Goal: Information Seeking & Learning: Learn about a topic

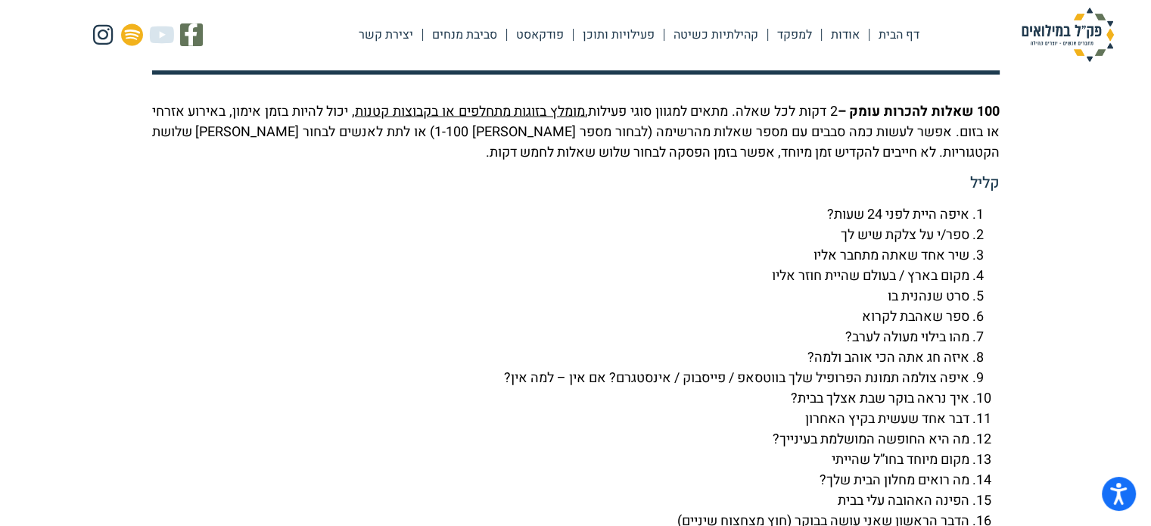
scroll to position [3406, 0]
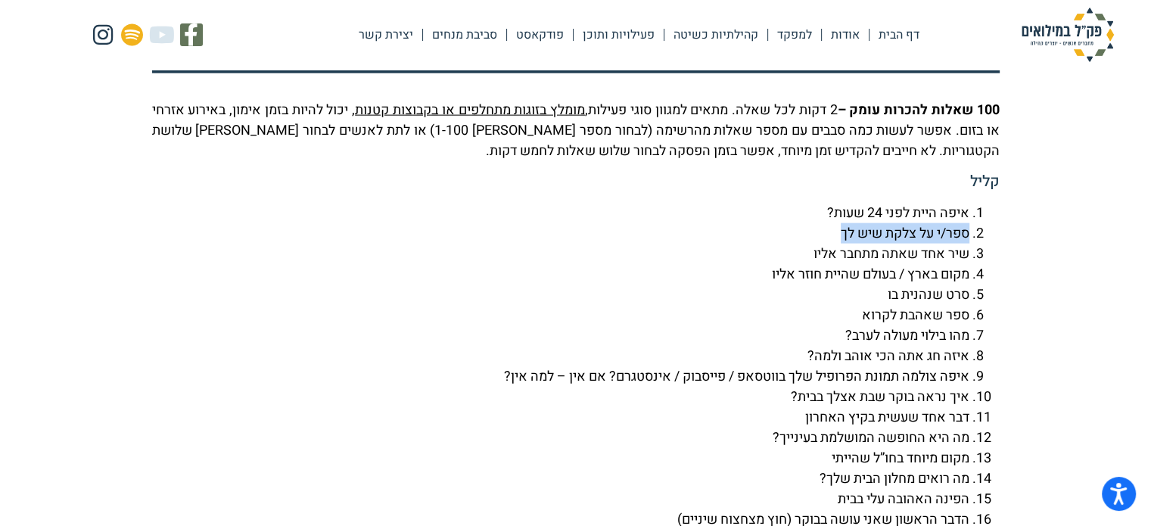
drag, startPoint x: 968, startPoint y: 267, endPoint x: 823, endPoint y: 273, distance: 145.4
click at [823, 244] on li "ספר/י על צלקת שיש לך" at bounding box center [560, 233] width 817 height 20
copy li "ספר/י על צלקת שיש לך"
drag, startPoint x: 968, startPoint y: 332, endPoint x: 875, endPoint y: 336, distance: 92.4
click at [875, 305] on li "סרט שנהנית בו" at bounding box center [560, 294] width 817 height 20
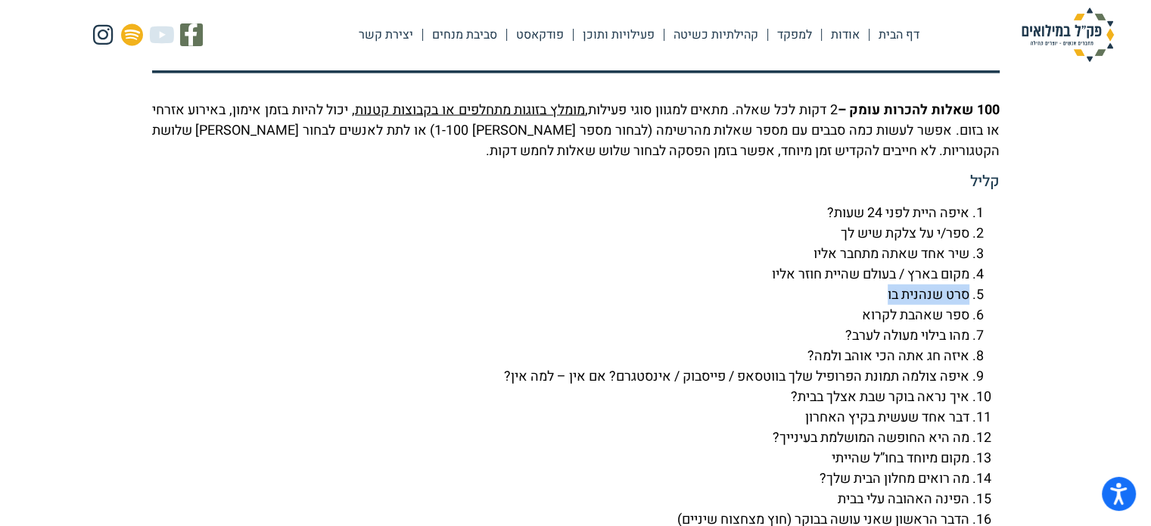
copy li "סרט שנהנית בו"
drag, startPoint x: 860, startPoint y: 353, endPoint x: 972, endPoint y: 359, distance: 112.9
click at [969, 325] on li "ספר שאהבת לקרוא" at bounding box center [560, 315] width 817 height 20
copy li "ספר שאהבת לקרוא"
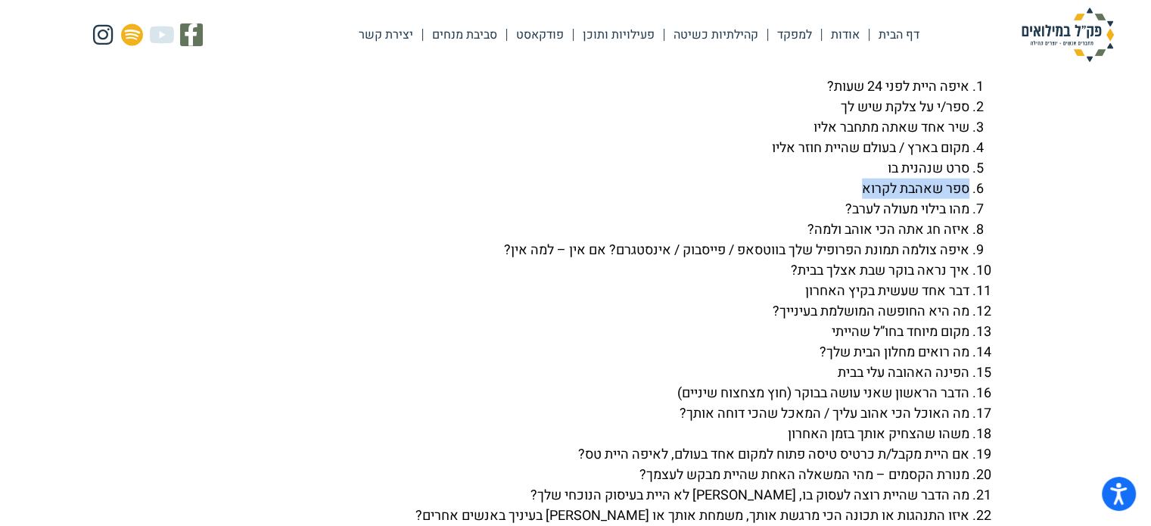
scroll to position [3557, 0]
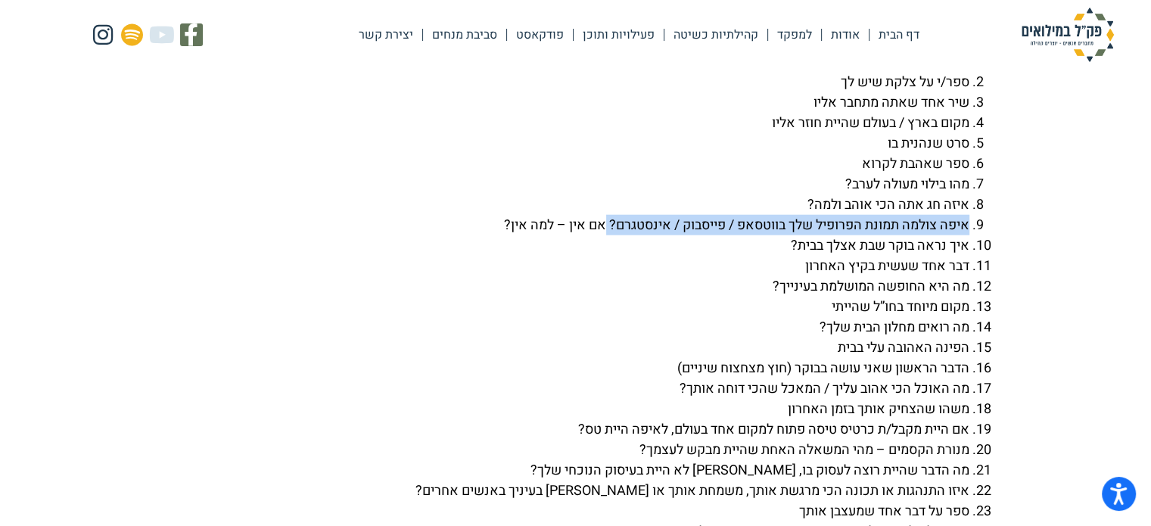
drag, startPoint x: 968, startPoint y: 263, endPoint x: 598, endPoint y: 263, distance: 370.7
click at [598, 235] on li "איפה צולמה תמונת הפרופיל שלך בווטסאפ / פייסבוק / אינסטגרם? אם אין – למה אין?" at bounding box center [560, 225] width 817 height 20
copy li "איפה צולמה תמונת הפרופיל שלך בווטסאפ / פייסבוק / אינסטגרם?"
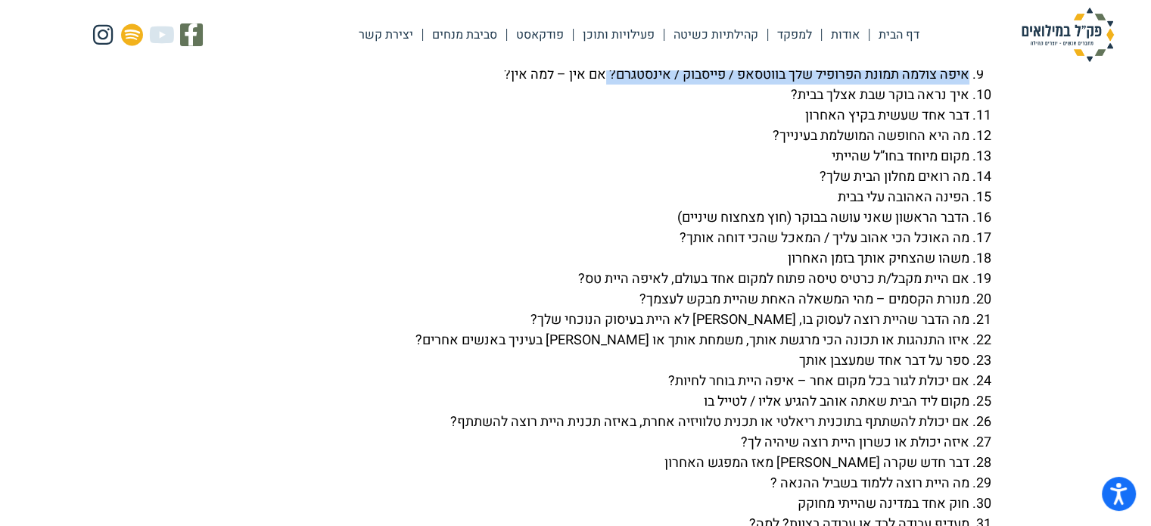
scroll to position [3708, 0]
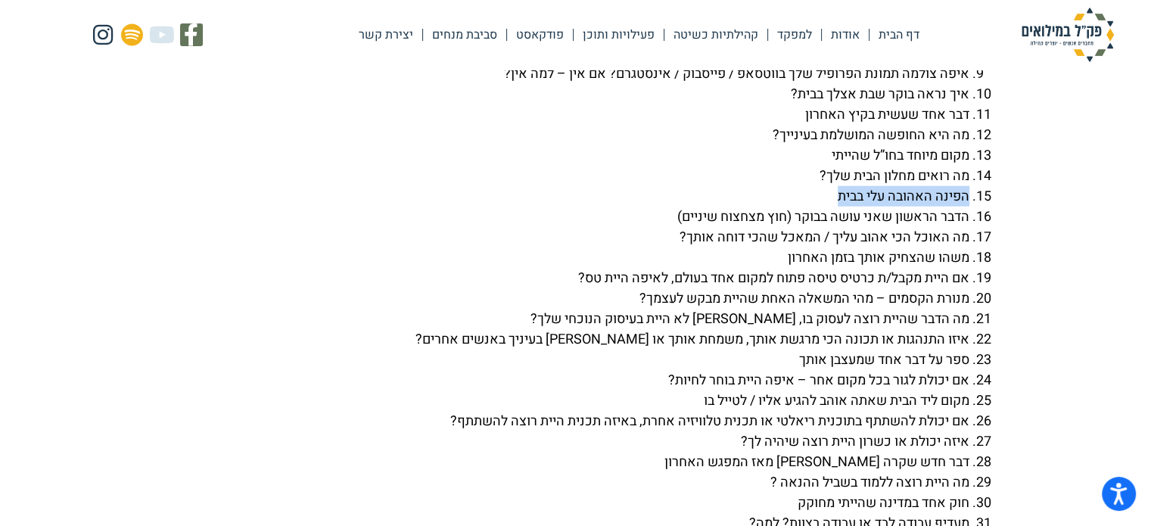
drag, startPoint x: 833, startPoint y: 236, endPoint x: 973, endPoint y: 241, distance: 140.0
click at [969, 207] on li "הפינה האהובה עלי בבית" at bounding box center [560, 196] width 817 height 20
copy li "הפינה האהובה עלי בבית"
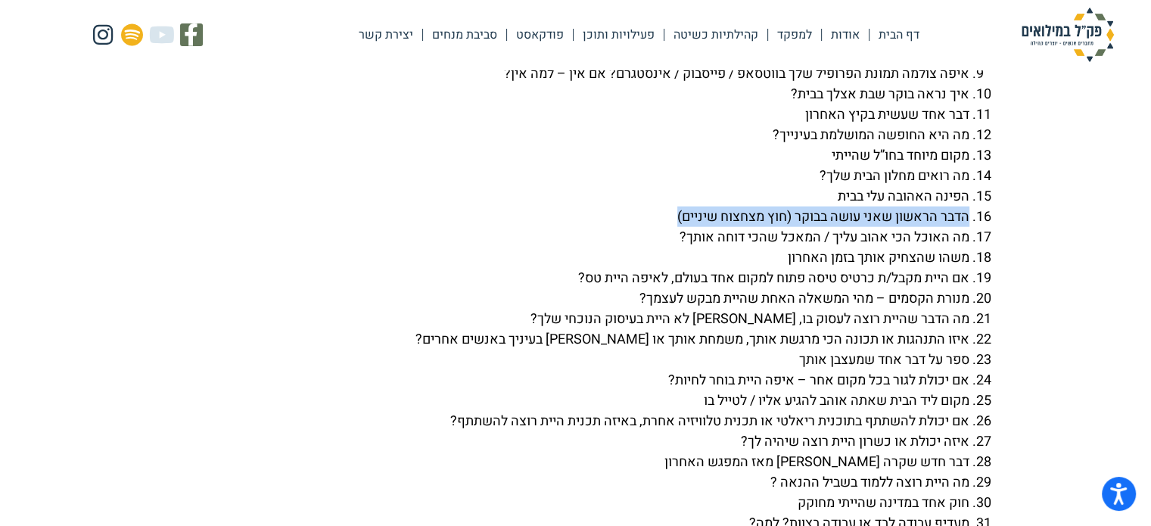
drag, startPoint x: 968, startPoint y: 255, endPoint x: 661, endPoint y: 253, distance: 308.0
click at [661, 227] on li "הדבר הראשון שאני עושה בבוקר (חוץ מצחצוח שיניים)" at bounding box center [560, 217] width 817 height 20
copy li "הדבר הראשון שאני עושה בבוקר (חוץ מצחצוח שיניים)"
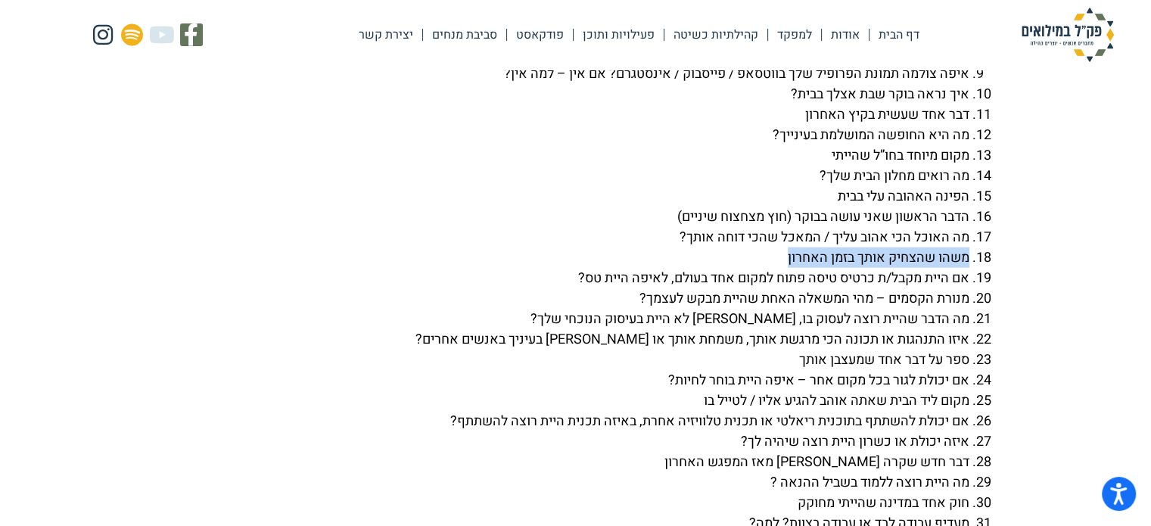
drag, startPoint x: 778, startPoint y: 297, endPoint x: 975, endPoint y: 303, distance: 196.8
click at [969, 268] on li "משהו שהצחיק אותך בזמן האחרון" at bounding box center [560, 257] width 817 height 20
copy li "משהו שהצחיק אותך בזמן האחרון"
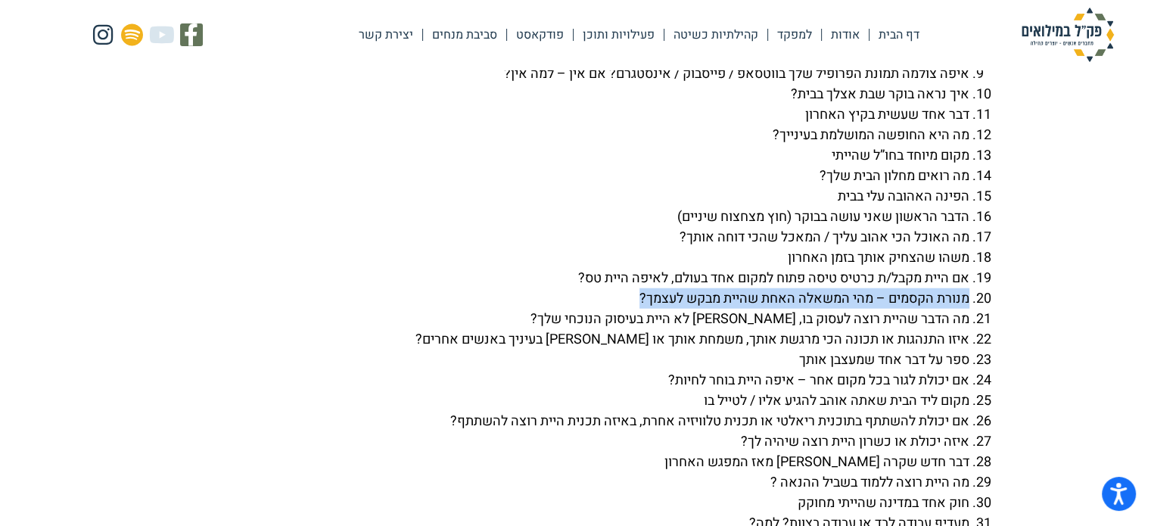
drag, startPoint x: 968, startPoint y: 337, endPoint x: 611, endPoint y: 344, distance: 357.9
click at [611, 309] on li "מנורת הקסמים – מהי המשאלה האחת שהיית מבקש לעצמך?" at bounding box center [560, 298] width 817 height 20
copy li "מנורת הקסמים – מהי המשאלה האחת שהיית מבקש לעצמך?"
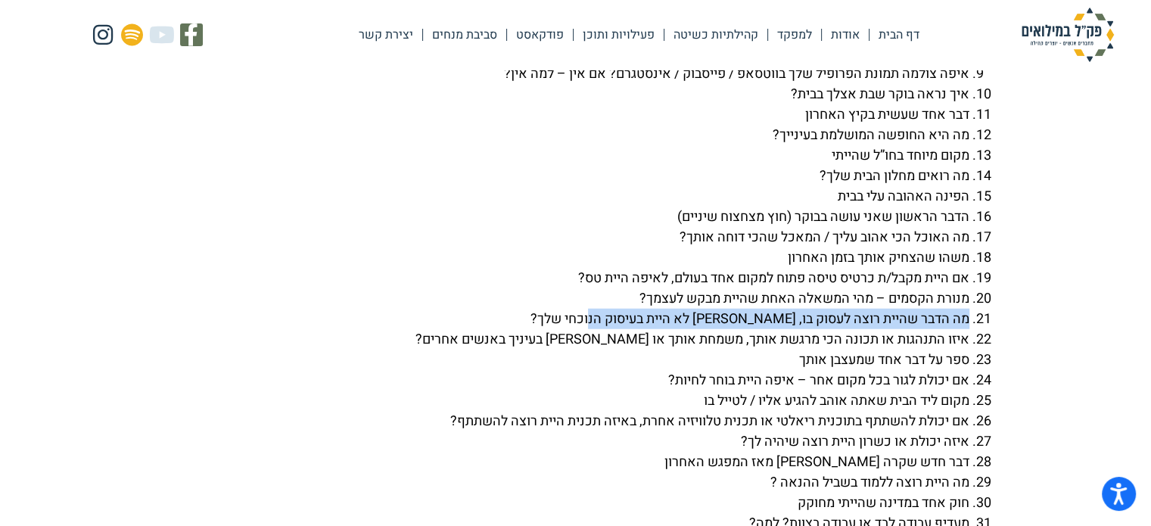
drag, startPoint x: 597, startPoint y: 356, endPoint x: 968, endPoint y: 353, distance: 371.5
click at [968, 329] on li "מה הדבר שהיית רוצה לעסוק בו, [PERSON_NAME] לא היית בעיסוק הנוכחי שלך?" at bounding box center [560, 319] width 817 height 20
copy li "מה הדבר שהיית רוצה לעסוק בו, [PERSON_NAME] לא היית בעיסוק הנוכחי שלך?"
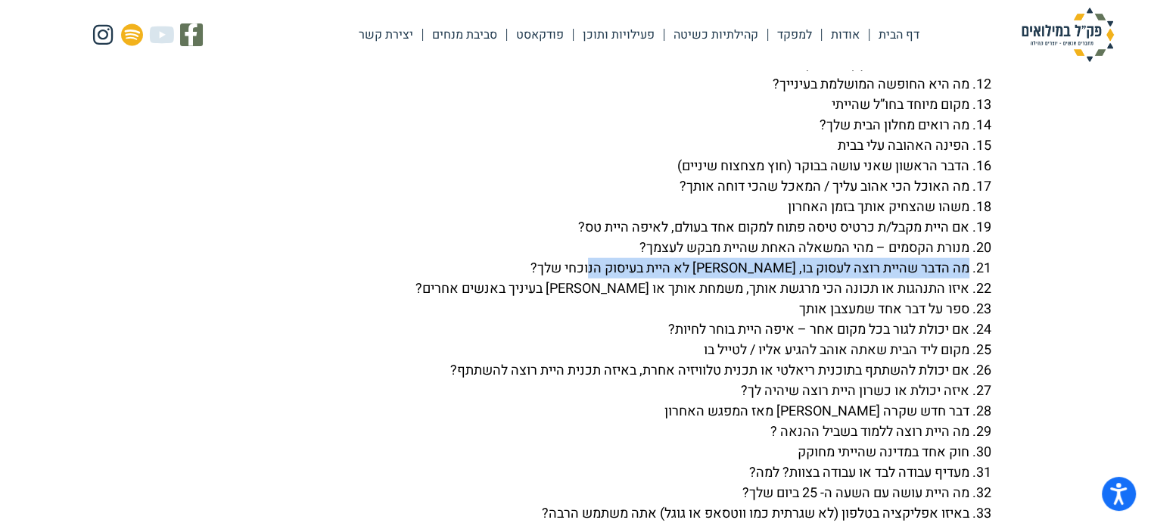
scroll to position [3860, 0]
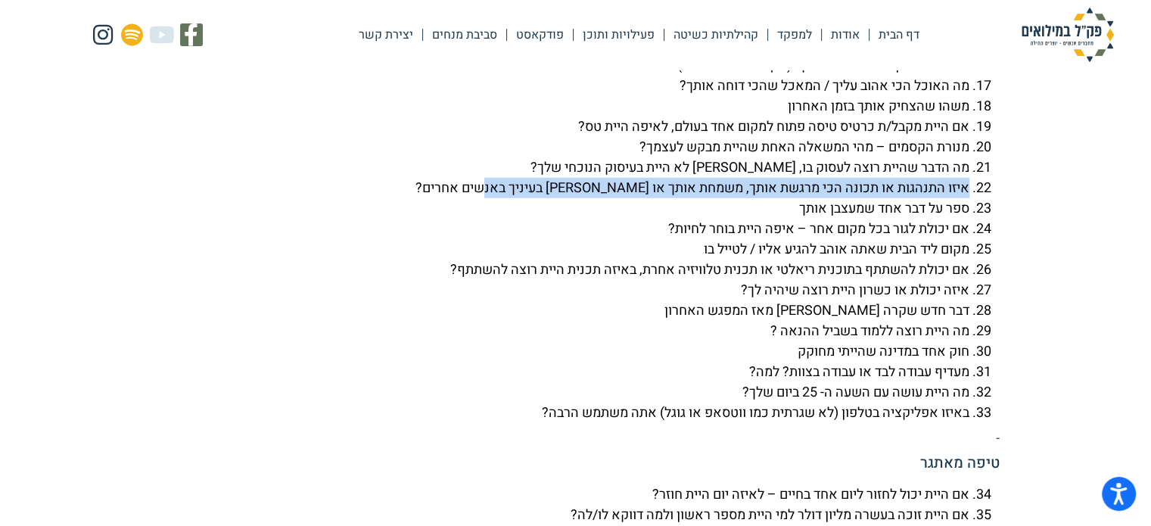
drag, startPoint x: 968, startPoint y: 226, endPoint x: 483, endPoint y: 222, distance: 485.0
click at [483, 198] on li "איזו התנהגות או תכונה הכי מרגשת אותך, משמחת אותך או [PERSON_NAME] בעיניך באנשים…" at bounding box center [560, 188] width 817 height 20
copy li "איזו התנהגות או תכונה הכי מרגשת אותך, משמחת אותך או [PERSON_NAME] בעיניך באנשים…"
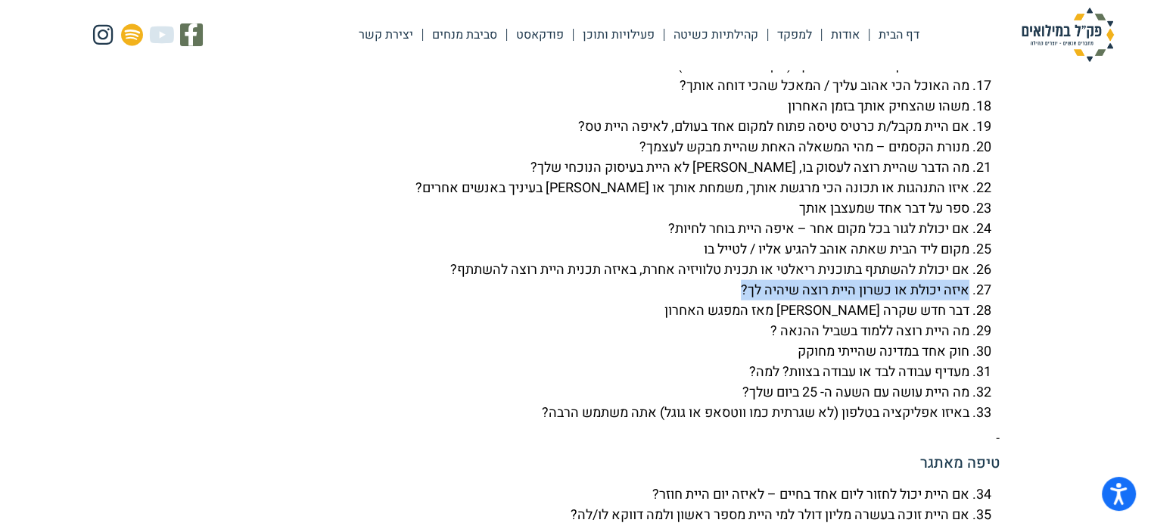
drag, startPoint x: 733, startPoint y: 331, endPoint x: 971, endPoint y: 334, distance: 238.3
click at [969, 300] on li "איזה יכולת או כשרון היית רוצה שיהיה לך?" at bounding box center [560, 290] width 817 height 20
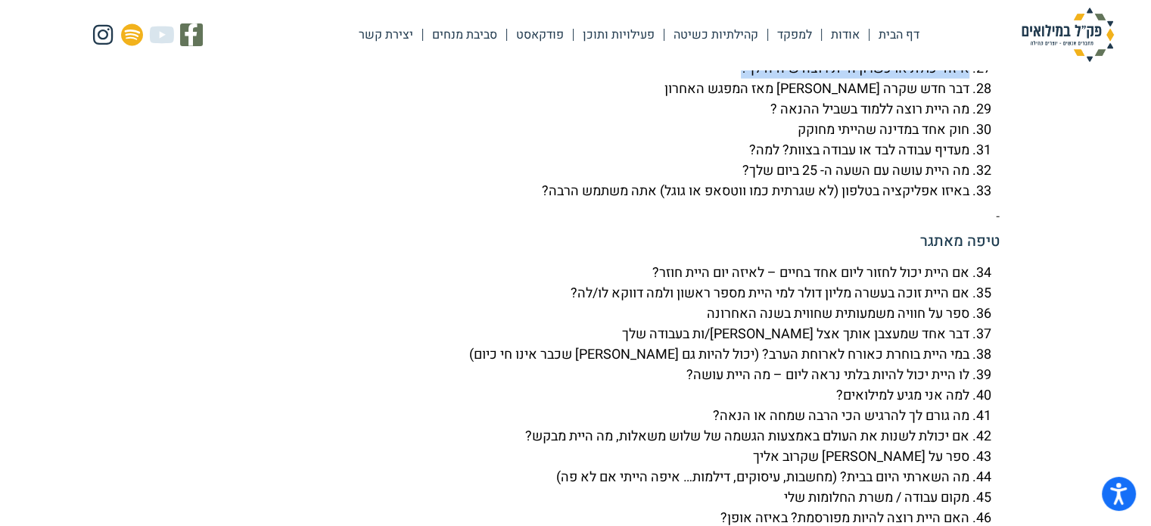
scroll to position [4087, 0]
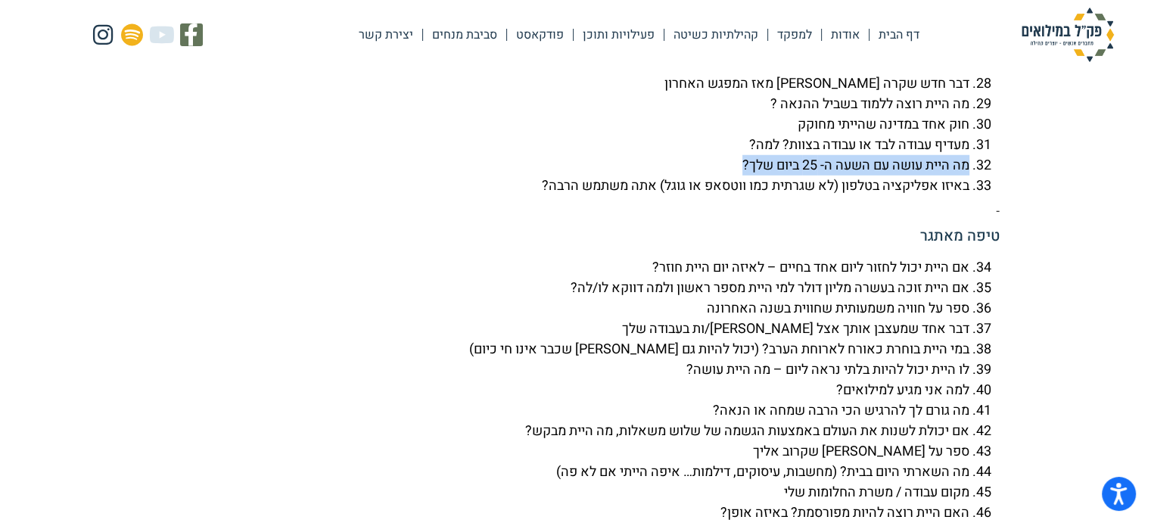
drag, startPoint x: 966, startPoint y: 204, endPoint x: 722, endPoint y: 208, distance: 244.4
click at [722, 176] on li "מה היית עושה עם השעה ה- 25 ביום שלך?" at bounding box center [560, 165] width 817 height 20
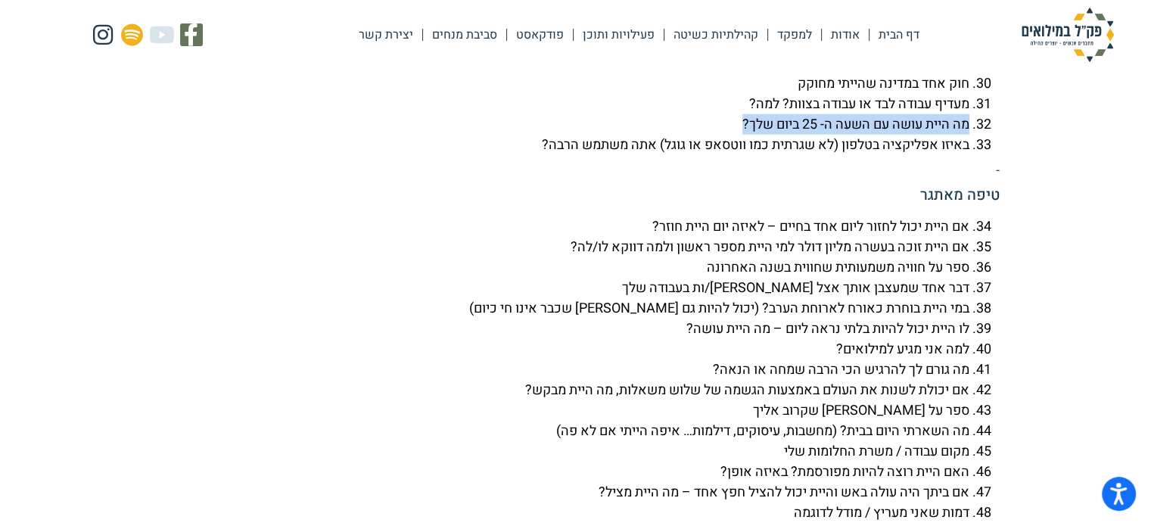
scroll to position [4162, 0]
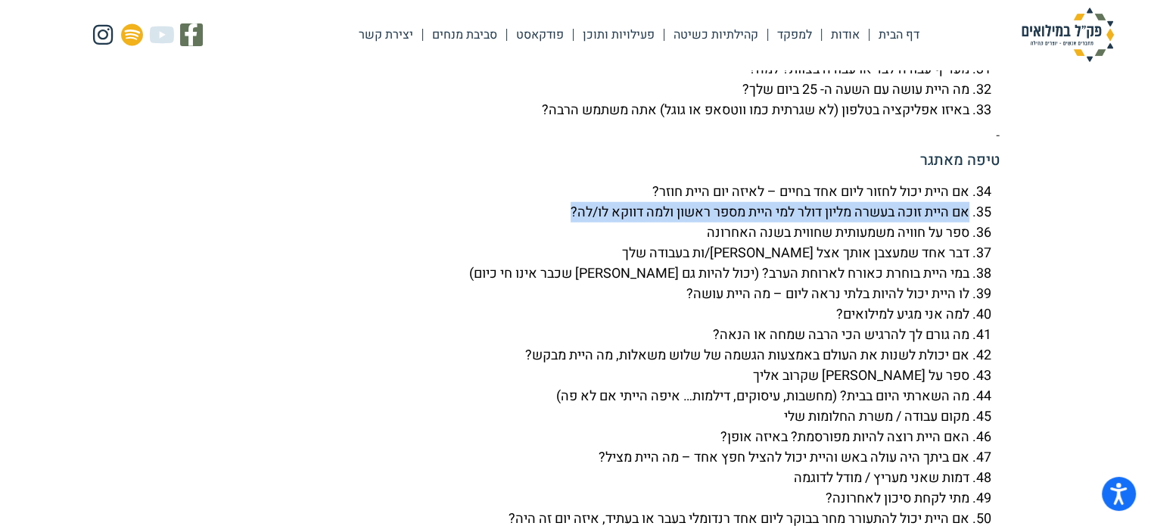
drag, startPoint x: 554, startPoint y: 247, endPoint x: 968, endPoint y: 253, distance: 414.7
click at [968, 222] on li "אם היית זוכה בעשרה מליון דולר למי היית מספר ראשון ולמה דווקא לו/לה?" at bounding box center [560, 212] width 817 height 20
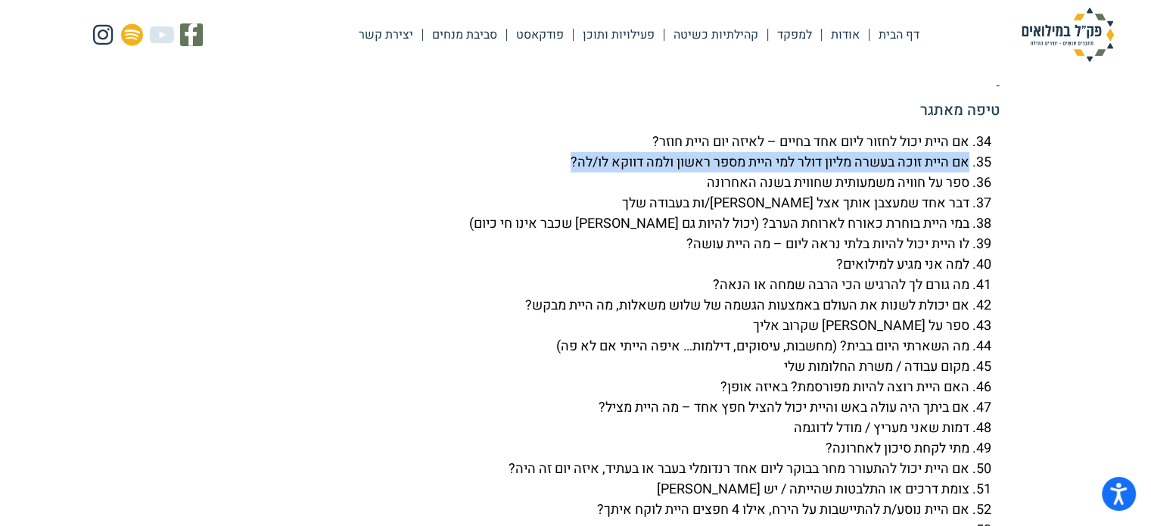
scroll to position [4238, 0]
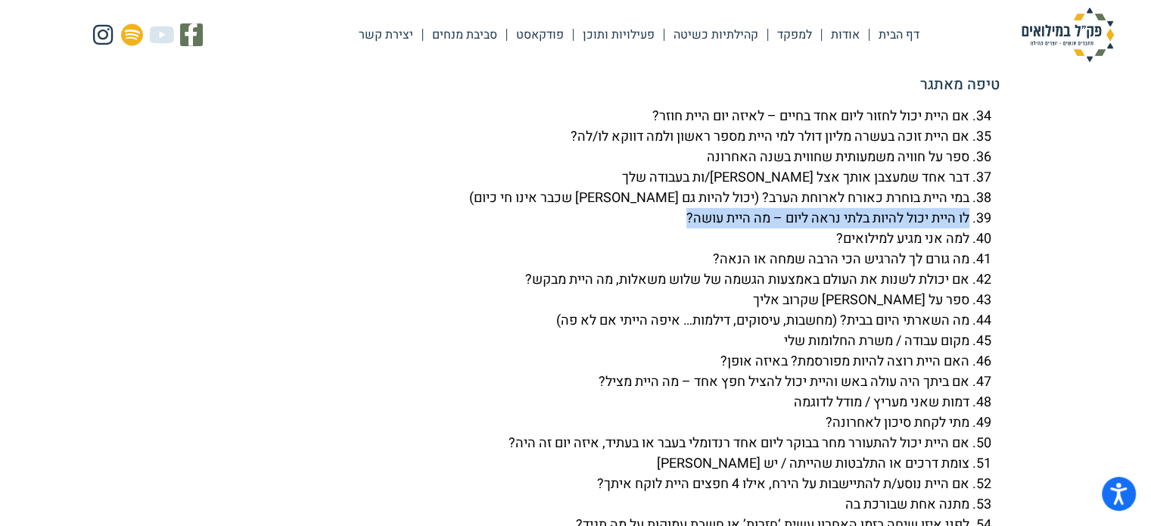
drag, startPoint x: 670, startPoint y: 253, endPoint x: 983, endPoint y: 257, distance: 312.5
click at [969, 228] on li "לו היית יכול להיות בלתי נראה ליום – מה היית עושה?" at bounding box center [560, 218] width 817 height 20
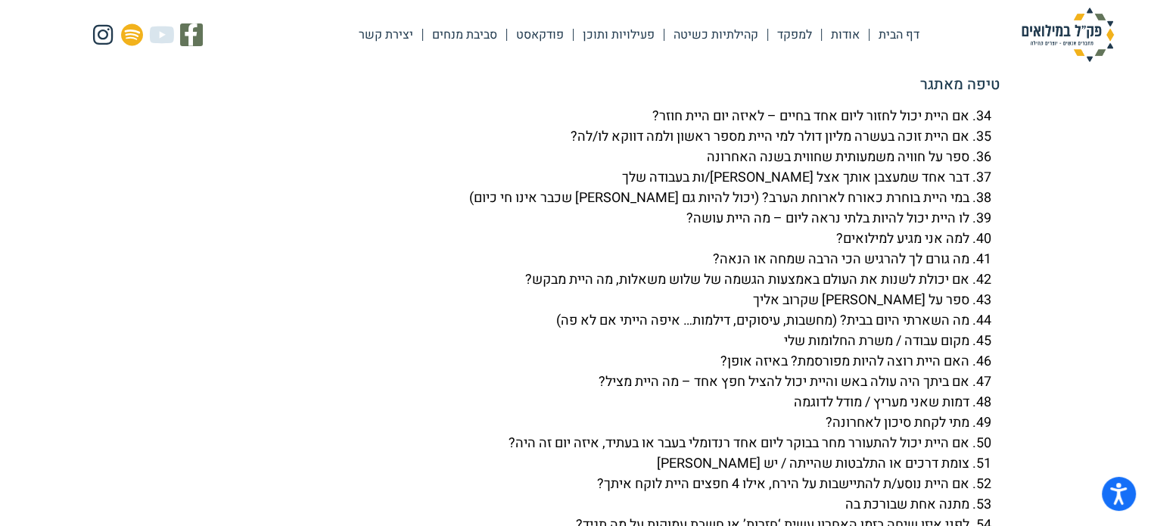
click at [823, 310] on li "ספר על [PERSON_NAME] שקרוב אליך" at bounding box center [560, 300] width 817 height 20
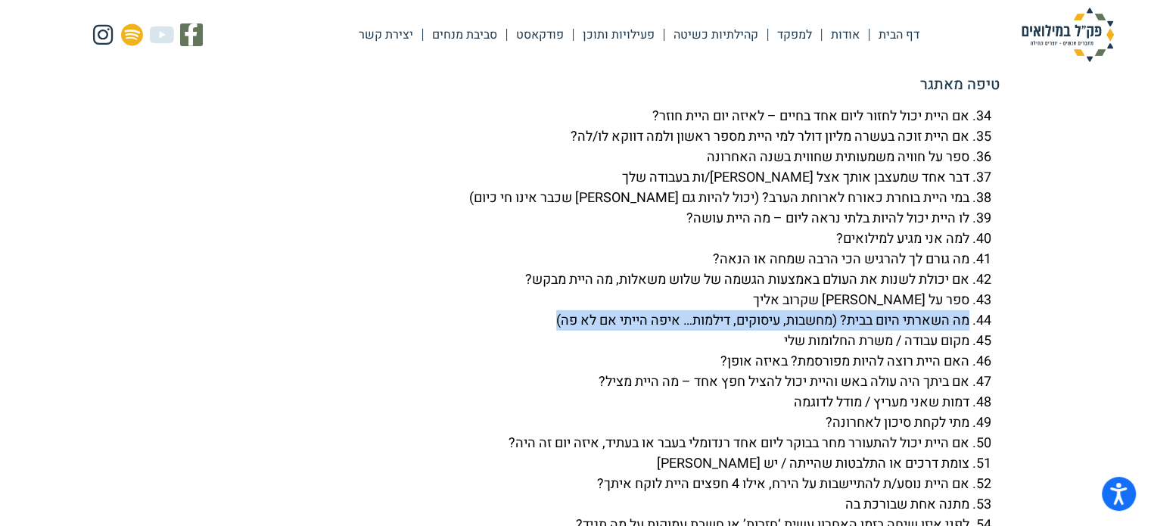
drag, startPoint x: 544, startPoint y: 362, endPoint x: 971, endPoint y: 359, distance: 427.5
click at [969, 331] on li "מה השארתי היום בבית? (מחשבות, עיסוקים, דילמות… איפה הייתי אם לא פה)" at bounding box center [560, 320] width 817 height 20
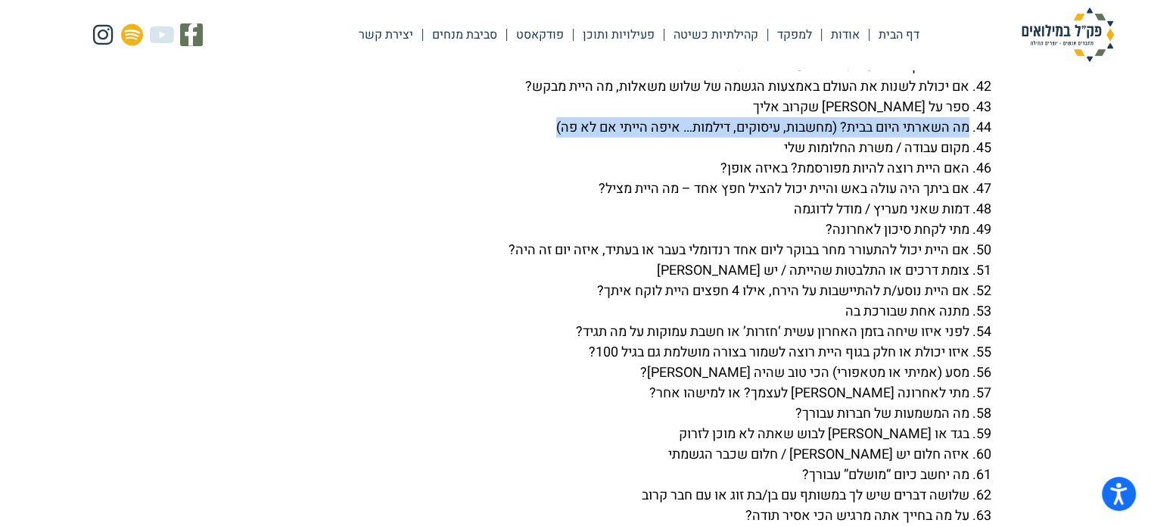
scroll to position [4465, 0]
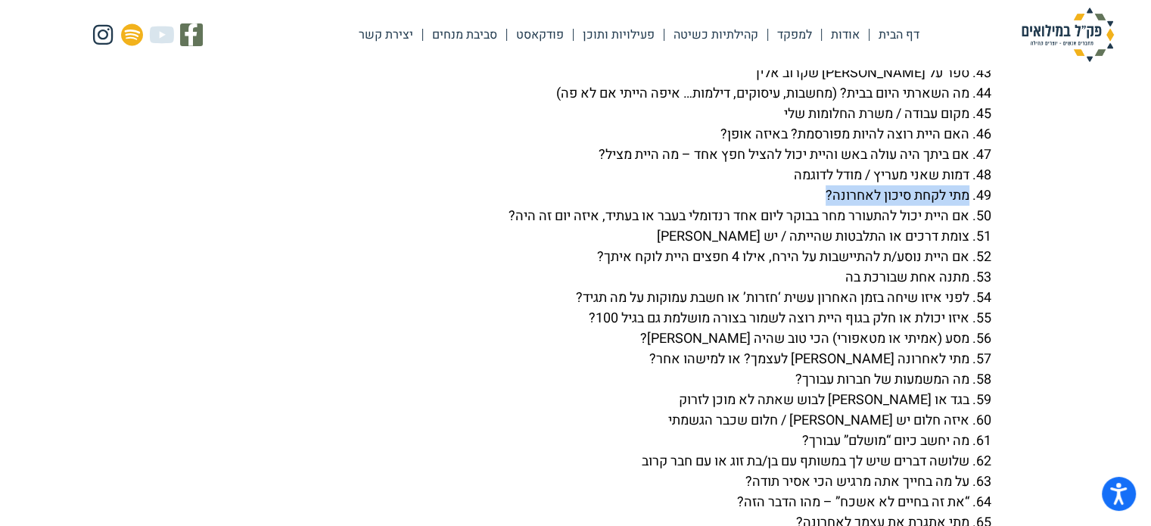
drag, startPoint x: 819, startPoint y: 233, endPoint x: 971, endPoint y: 236, distance: 152.1
click at [969, 206] on li "מתי לקחת סיכון לאחרונה?" at bounding box center [560, 195] width 817 height 20
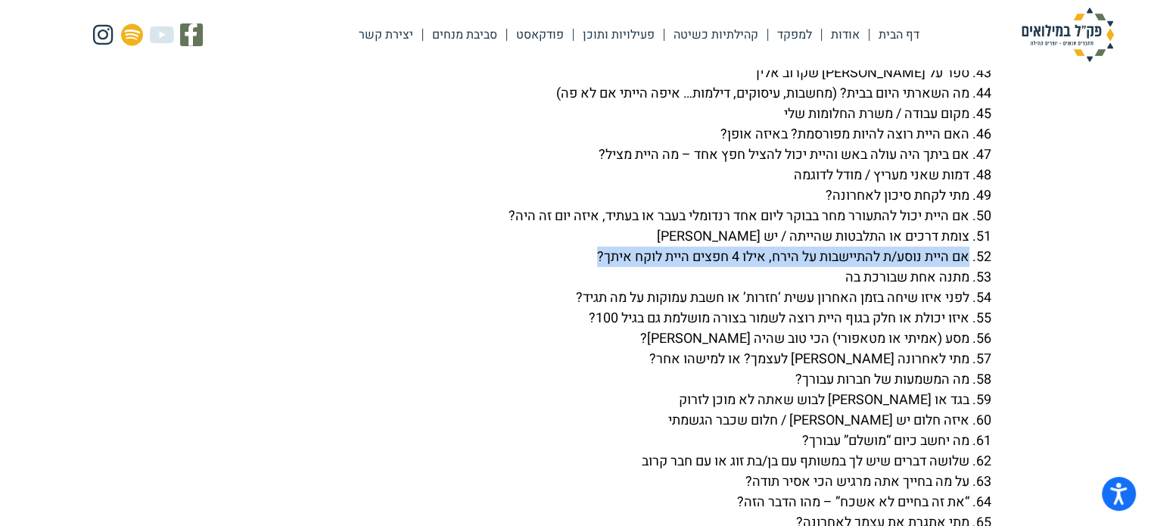
drag, startPoint x: 578, startPoint y: 295, endPoint x: 973, endPoint y: 302, distance: 395.0
click at [969, 267] on li "אם היית נוסע/ת להתיישבות על הירח, אילו 4 חפצים היית לוקח איתך?" at bounding box center [560, 257] width 817 height 20
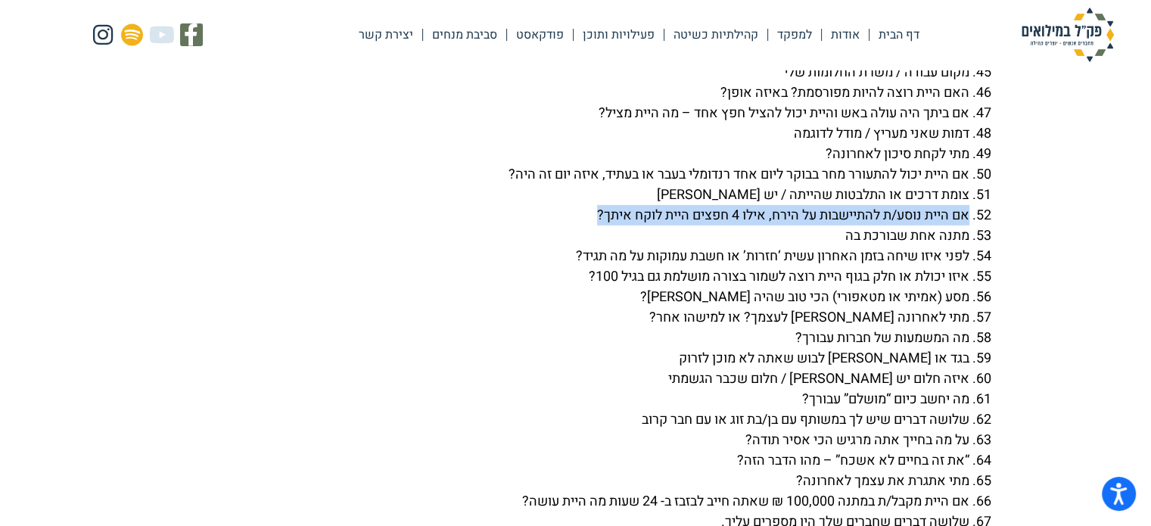
scroll to position [4616, 0]
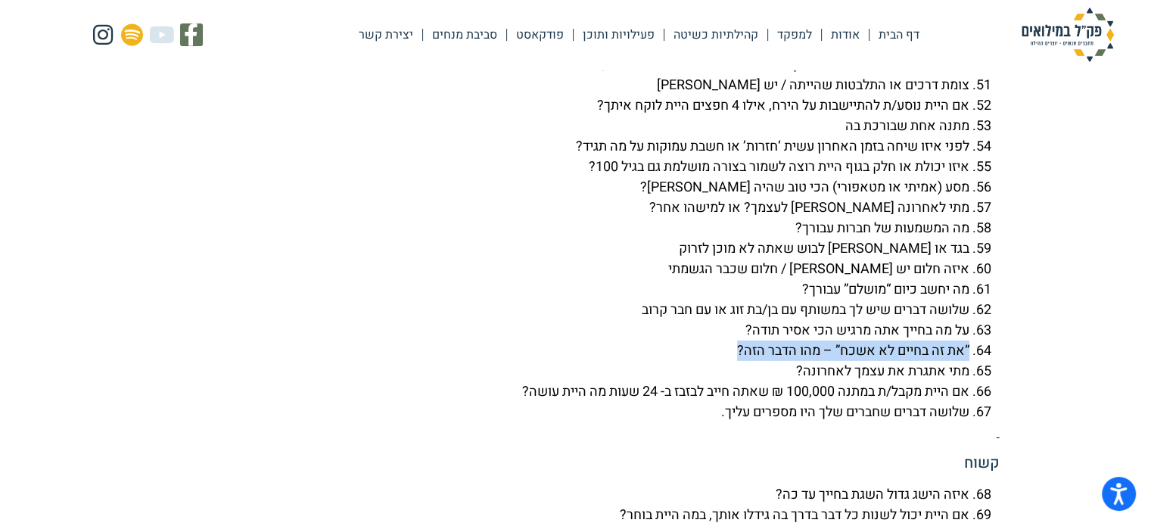
drag, startPoint x: 729, startPoint y: 386, endPoint x: 972, endPoint y: 401, distance: 243.3
click at [972, 401] on ol "אם היית יכול לחזור ליום אחד בחיים – לאיזה יום היית חוזר? אם היית זוכה בעשרה מלי…" at bounding box center [575, 75] width 847 height 695
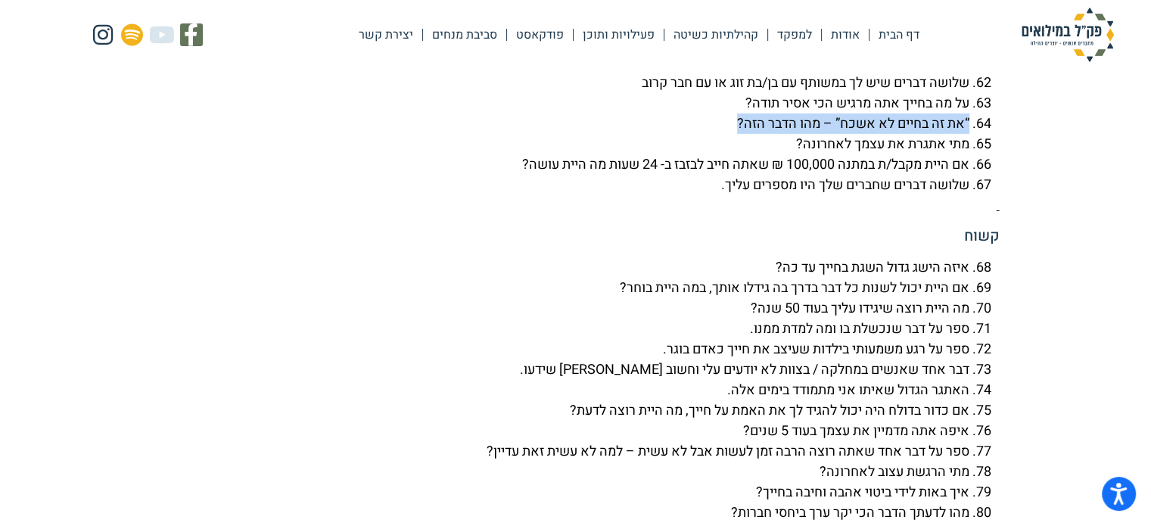
scroll to position [4919, 0]
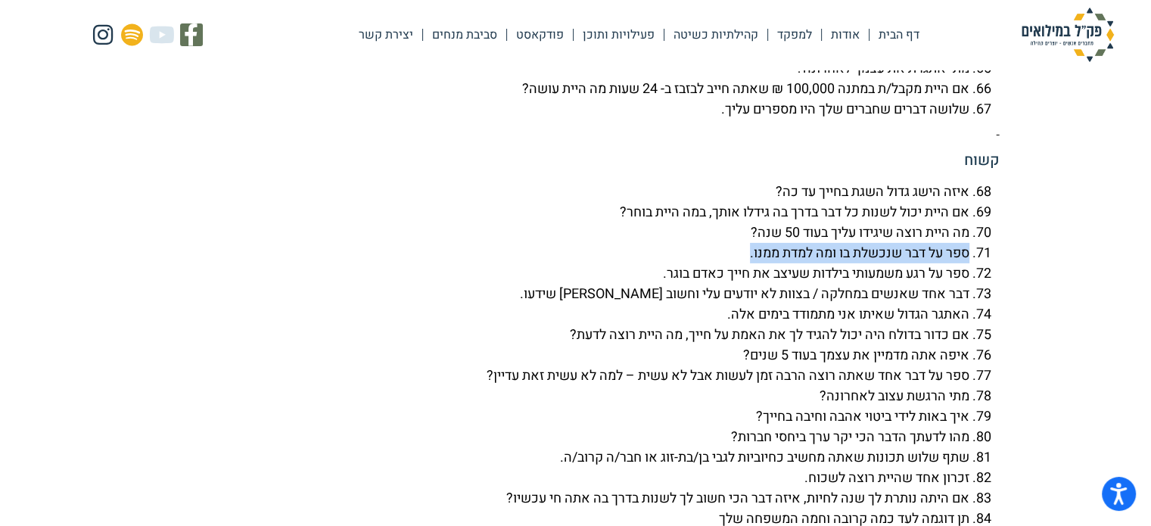
drag, startPoint x: 744, startPoint y: 290, endPoint x: 969, endPoint y: 287, distance: 225.5
click at [969, 263] on li "ספר על דבר שנכשלת בו ומה למדת ממנו." at bounding box center [560, 253] width 817 height 20
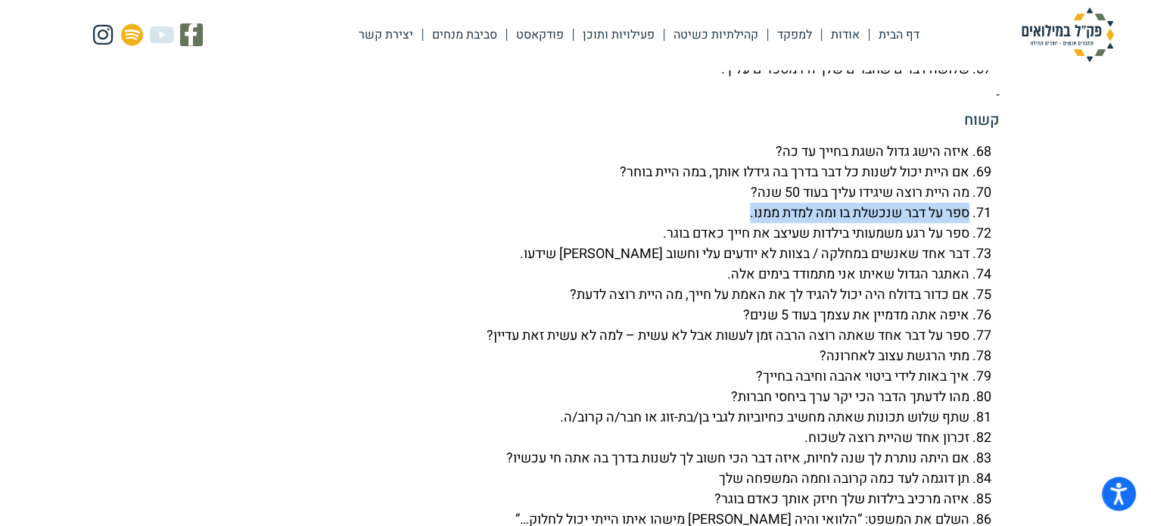
scroll to position [4994, 0]
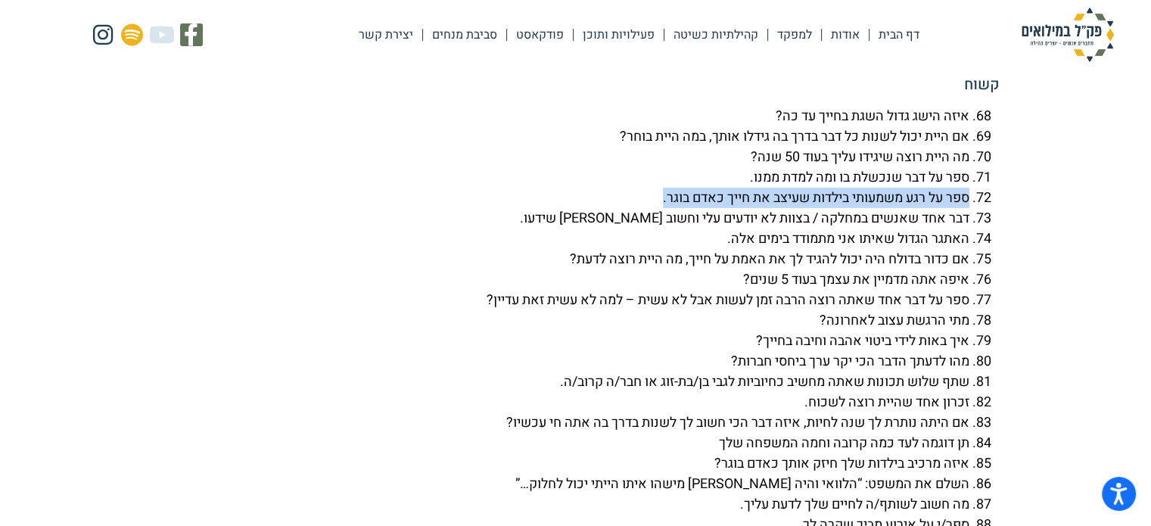
drag, startPoint x: 648, startPoint y: 235, endPoint x: 971, endPoint y: 237, distance: 323.1
click at [969, 208] on li "ספר על רגע משמעותי בילדות שעיצב את חייך כאדם בוגר." at bounding box center [560, 198] width 817 height 20
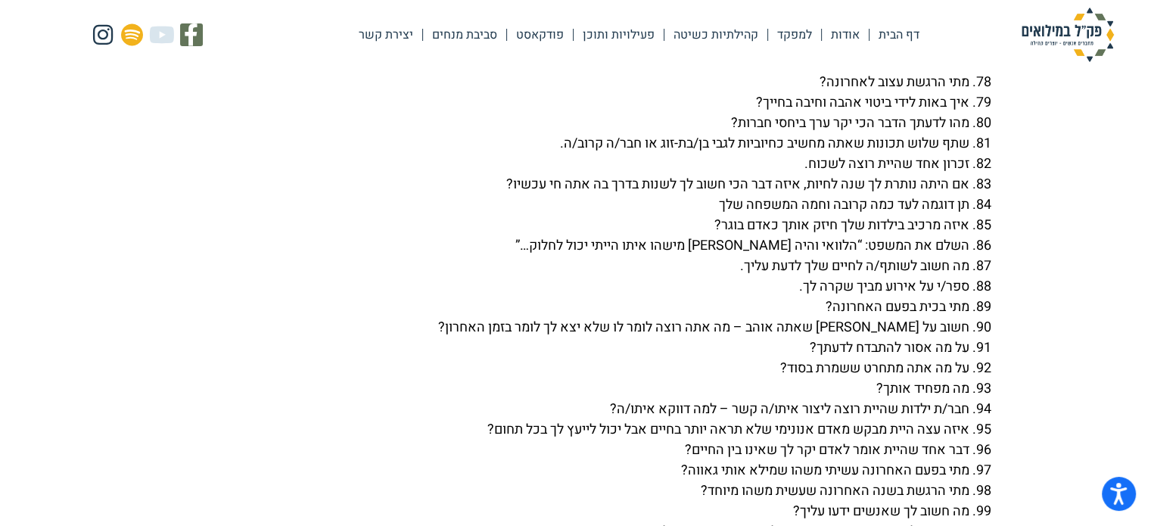
scroll to position [5297, 0]
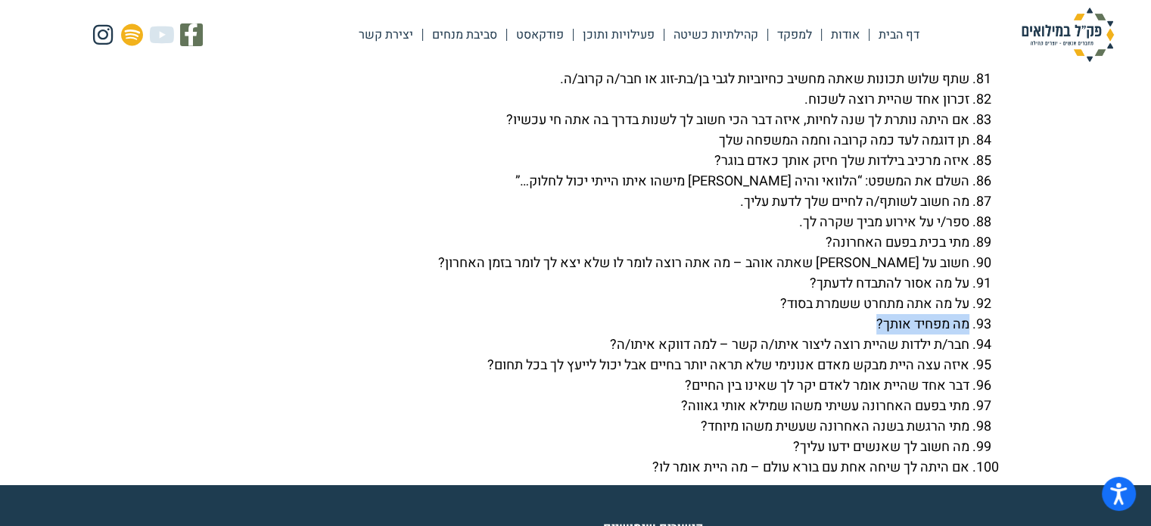
drag, startPoint x: 872, startPoint y: 359, endPoint x: 969, endPoint y: 362, distance: 97.7
click at [969, 334] on li "מה מפחיד אותך?" at bounding box center [560, 324] width 817 height 20
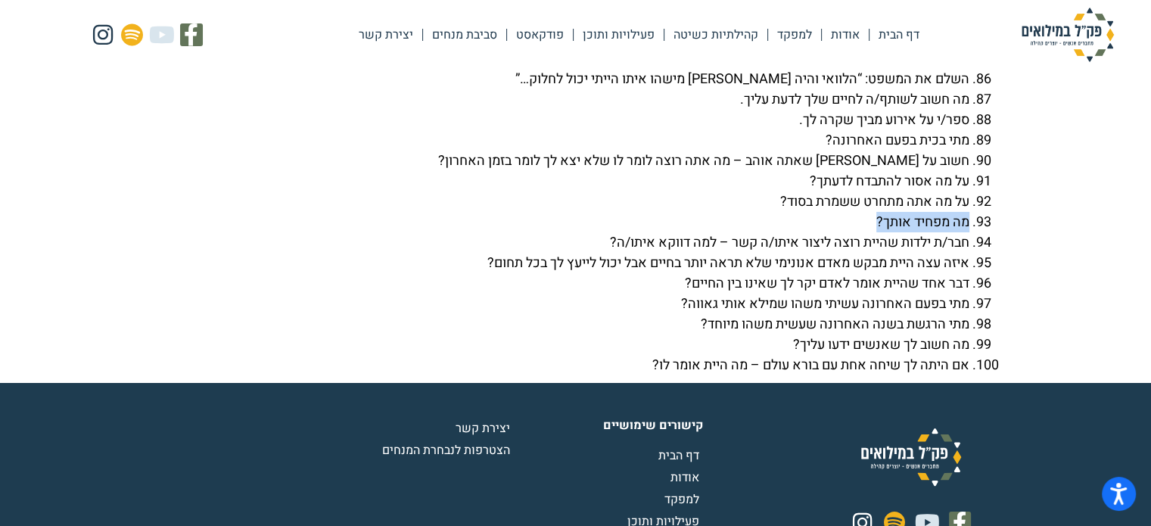
scroll to position [5448, 0]
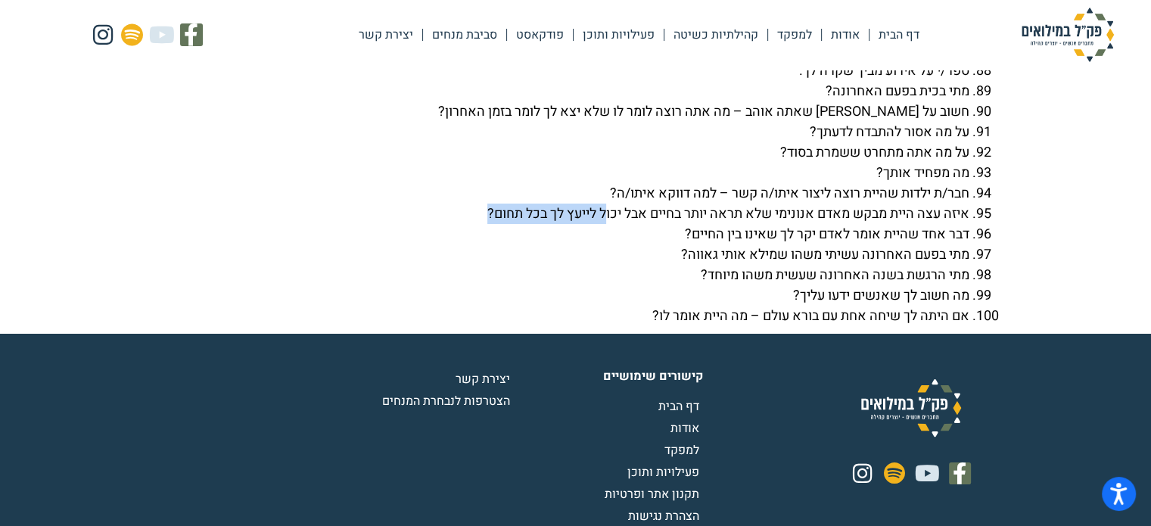
drag, startPoint x: 471, startPoint y: 250, endPoint x: 597, endPoint y: 253, distance: 125.6
click at [597, 224] on li "איזה עצה היית מבקש מאדם אנונימי שלא תראה יותר בחיים אבל יכול לייעץ לך בכל תחום?" at bounding box center [560, 214] width 817 height 20
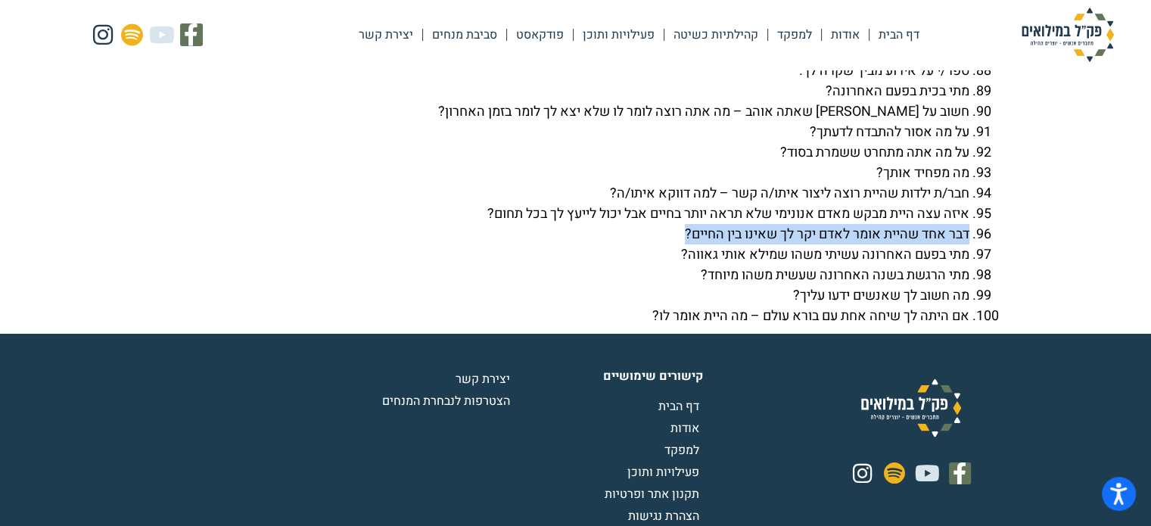
drag, startPoint x: 675, startPoint y: 272, endPoint x: 970, endPoint y: 280, distance: 295.2
click at [969, 244] on li "דבר אחד שהיית אומר לאדם יקר לך שאינו בין החיים?" at bounding box center [560, 234] width 817 height 20
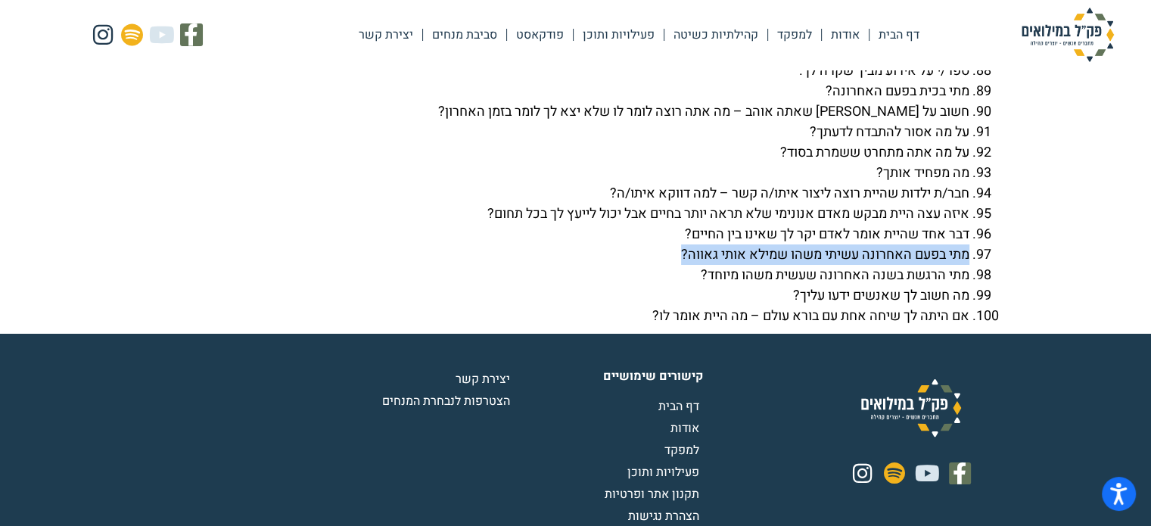
drag, startPoint x: 670, startPoint y: 291, endPoint x: 975, endPoint y: 298, distance: 305.0
click at [969, 265] on li "מתי בפעם האחרונה עשיתי משהו שמילא אותי גאווה?" at bounding box center [560, 254] width 817 height 20
